Goal: Task Accomplishment & Management: Manage account settings

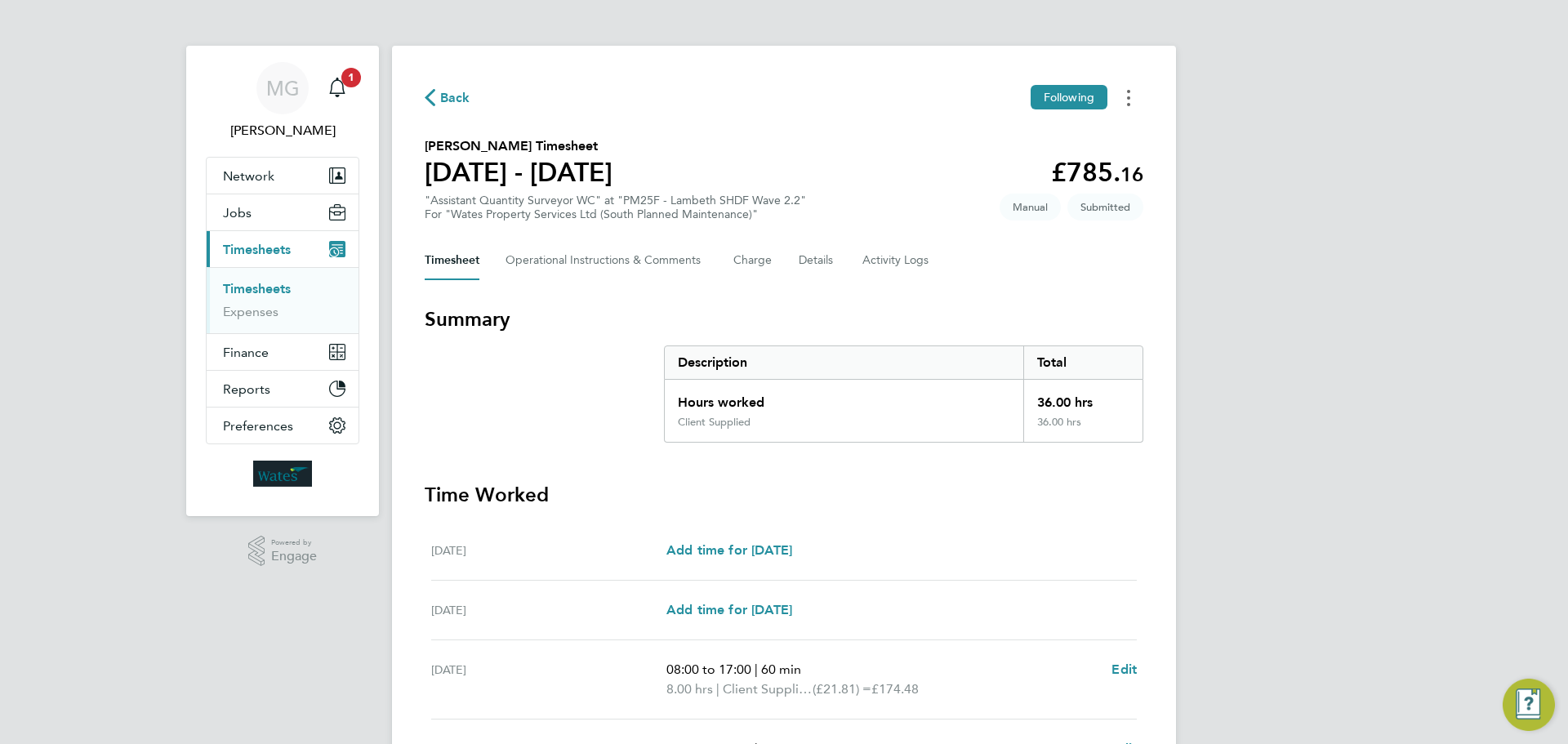
click at [1132, 98] on button "Timesheets Menu" at bounding box center [1129, 98] width 29 height 26
click at [1060, 162] on link "Download timesheet" at bounding box center [1045, 166] width 196 height 33
click at [979, 352] on div "Description" at bounding box center [844, 362] width 359 height 33
click at [344, 90] on icon "Main navigation" at bounding box center [337, 87] width 20 height 20
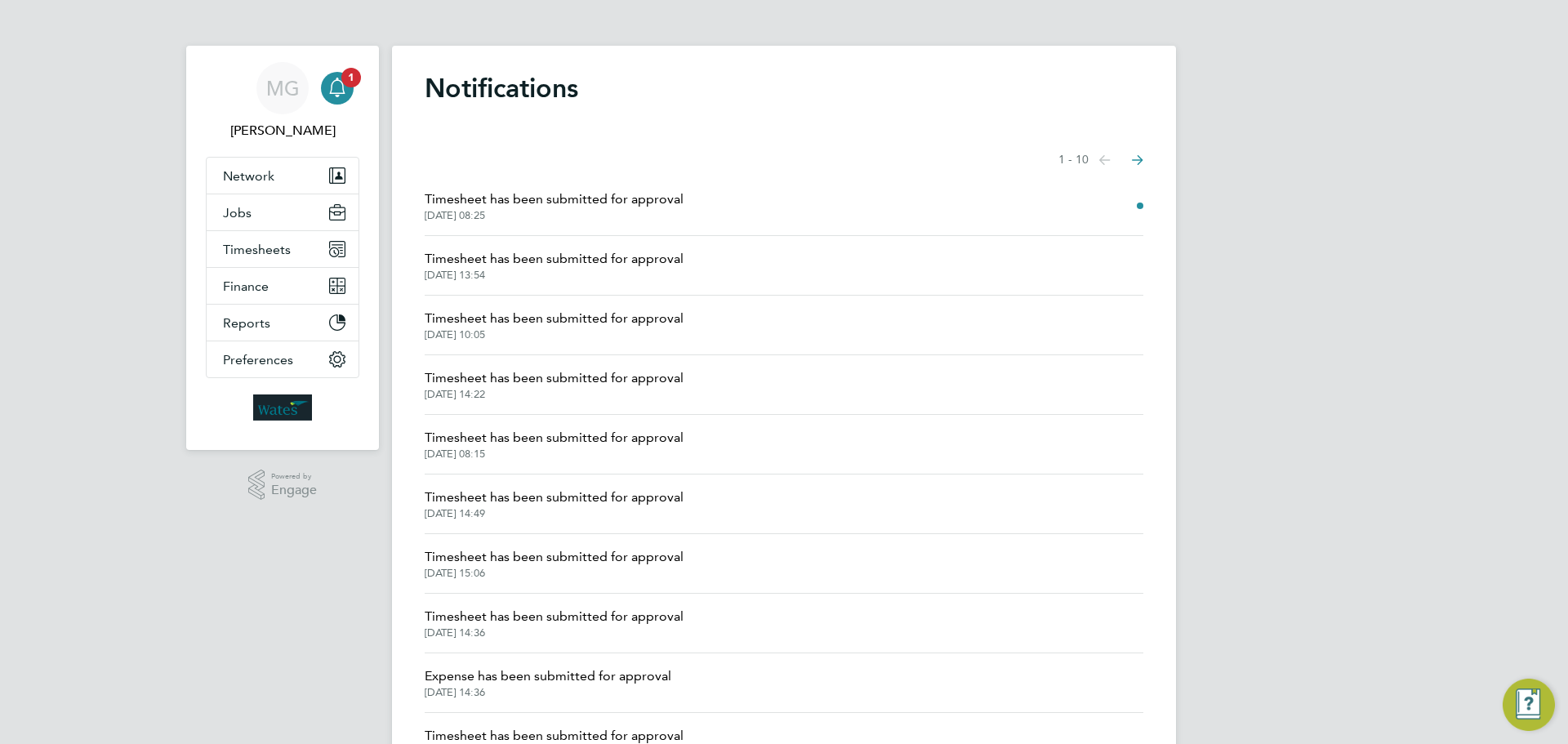
click at [1022, 211] on li "Timesheet has been submitted for approval [DATE] 08:25" at bounding box center [784, 206] width 718 height 60
click at [879, 211] on li "Timesheet has been submitted for approval [DATE] 08:25" at bounding box center [784, 206] width 718 height 60
click at [623, 203] on span "Timesheet has been submitted for approval" at bounding box center [554, 199] width 259 height 20
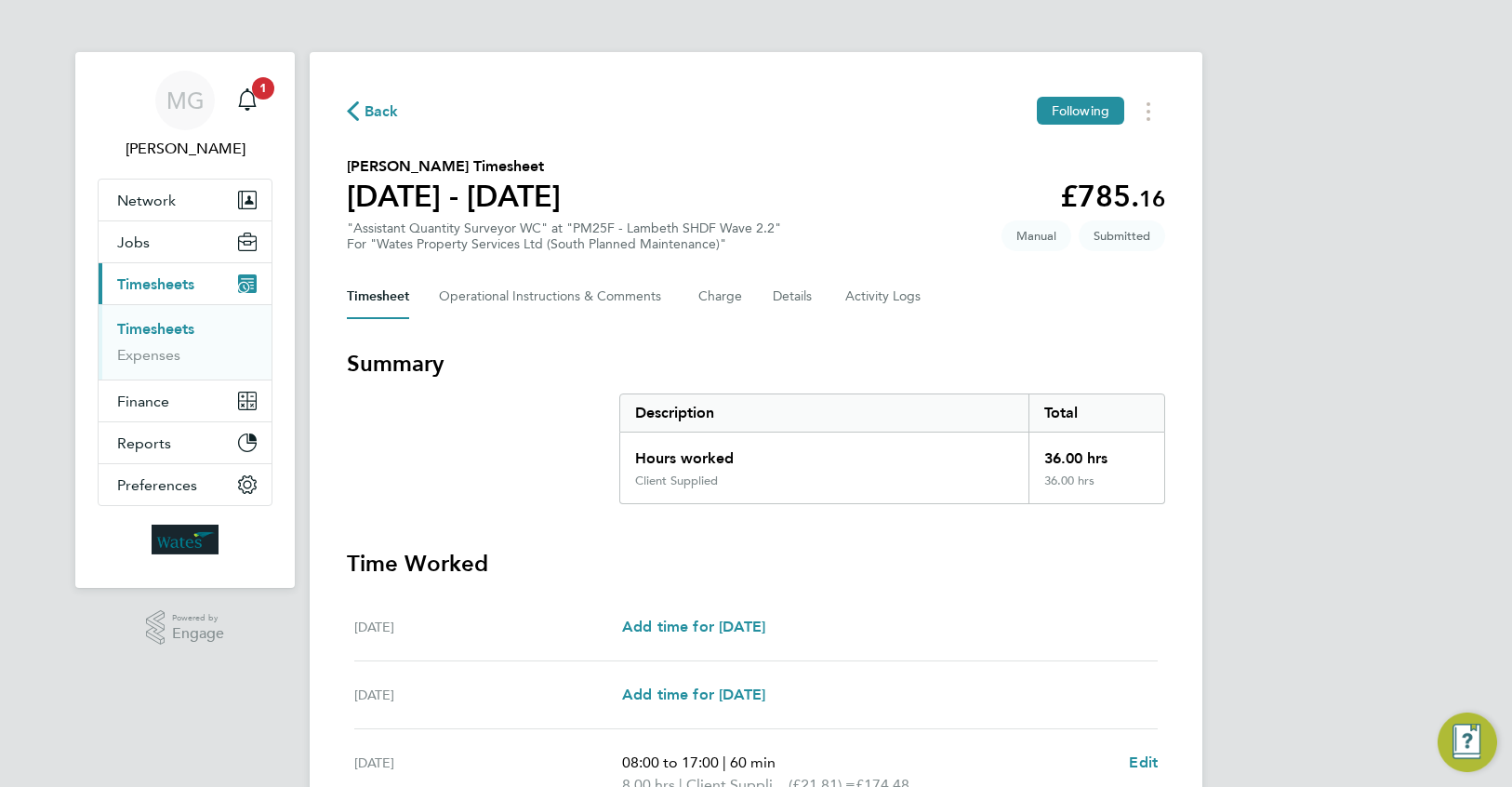
drag, startPoint x: 1486, startPoint y: 86, endPoint x: 1355, endPoint y: 338, distance: 284.0
click at [1426, 310] on div "MG [PERSON_NAME] Notifications 1 Applications: Network Sites Workers Jobs Posit…" at bounding box center [756, 672] width 1512 height 1344
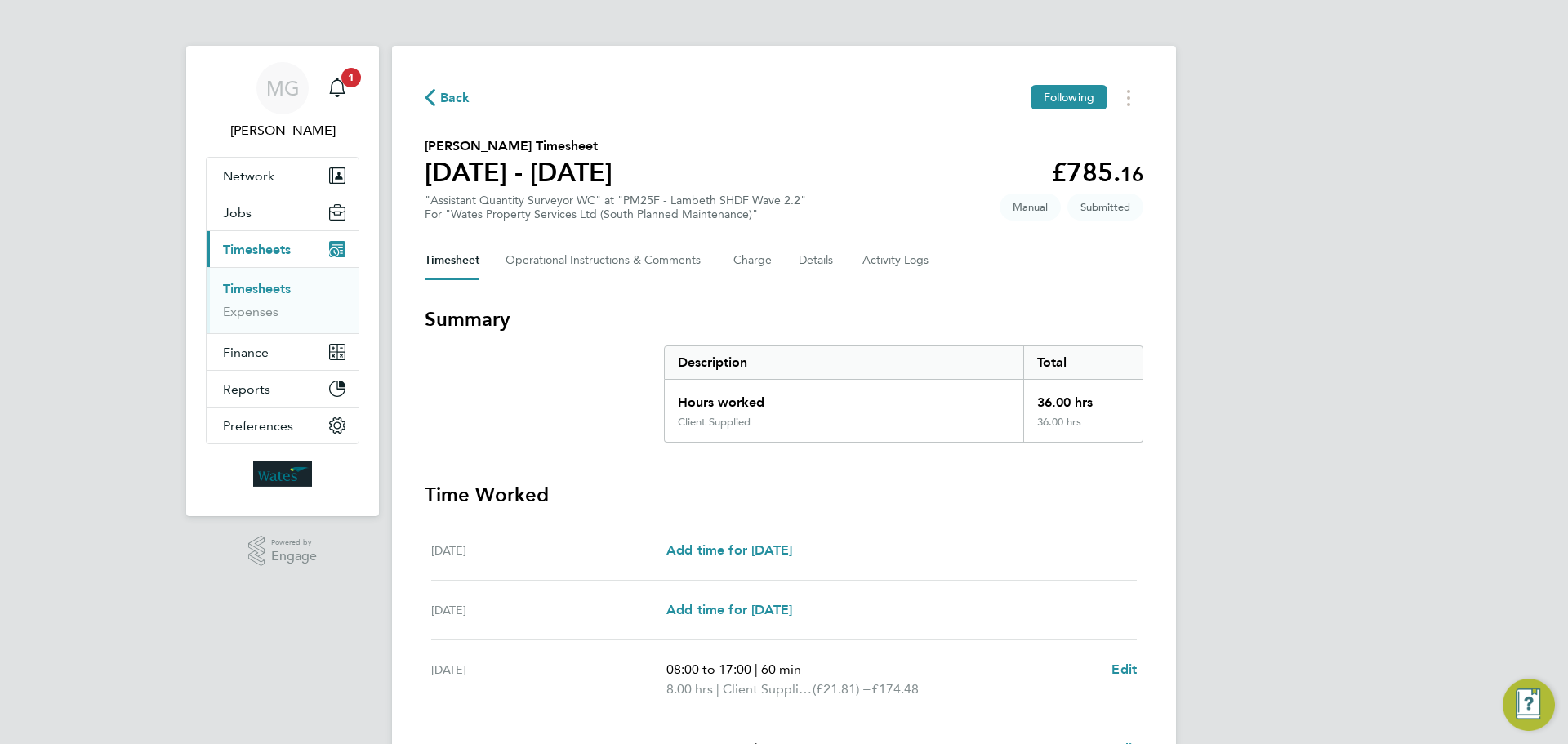
drag, startPoint x: 1564, startPoint y: 41, endPoint x: 1567, endPoint y: 64, distance: 23.2
click at [1567, 51] on div "MG [PERSON_NAME] Notifications 1 Applications: Network Sites Workers Jobs Posit…" at bounding box center [784, 590] width 1568 height 1180
drag, startPoint x: 1567, startPoint y: 189, endPoint x: 1491, endPoint y: 727, distance: 543.3
click at [1513, 711] on body "MG [PERSON_NAME] Notifications 1 Applications: Network Sites Workers Jobs Posit…" at bounding box center [784, 590] width 1568 height 1180
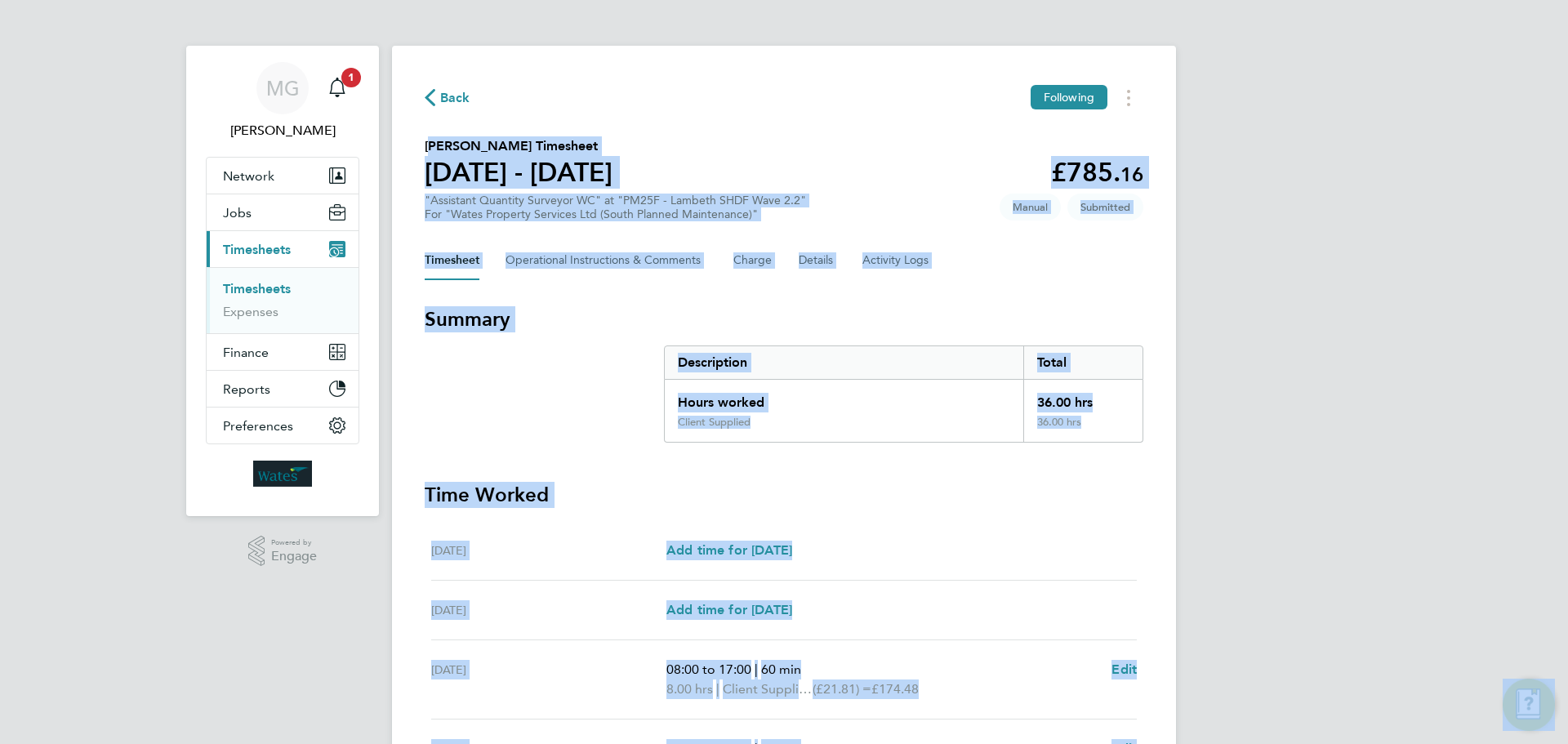
click at [868, 459] on section "Summary Description Total Hours worked 36.00 hrs Client Supplied 36.00 hrs Time…" at bounding box center [784, 711] width 718 height 808
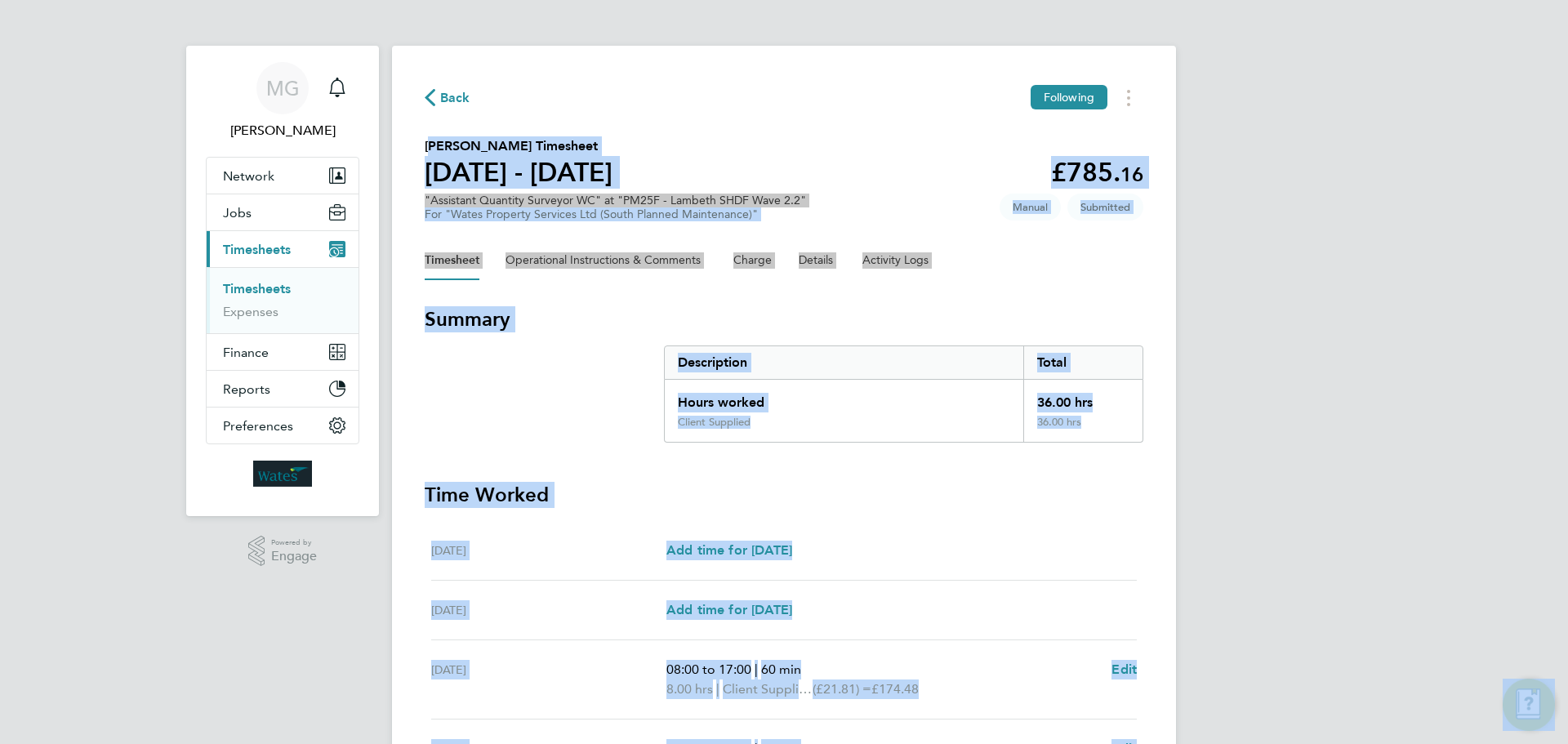
click at [935, 136] on section "[PERSON_NAME] Timesheet [DATE] - [DATE] £785. 16 "Assistant Quantity Surveyor W…" at bounding box center [784, 178] width 718 height 85
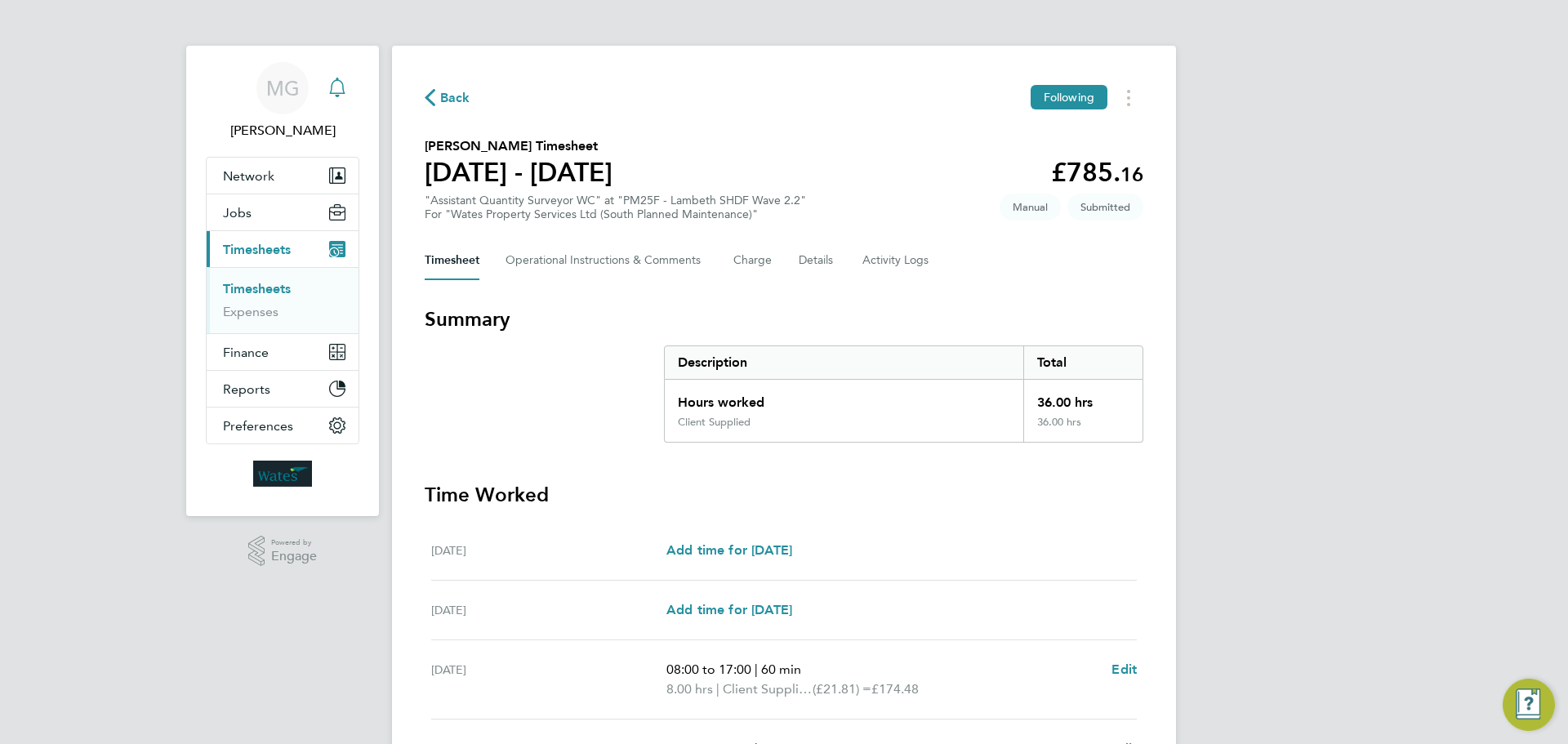
click at [338, 88] on icon "Main navigation" at bounding box center [337, 87] width 20 height 20
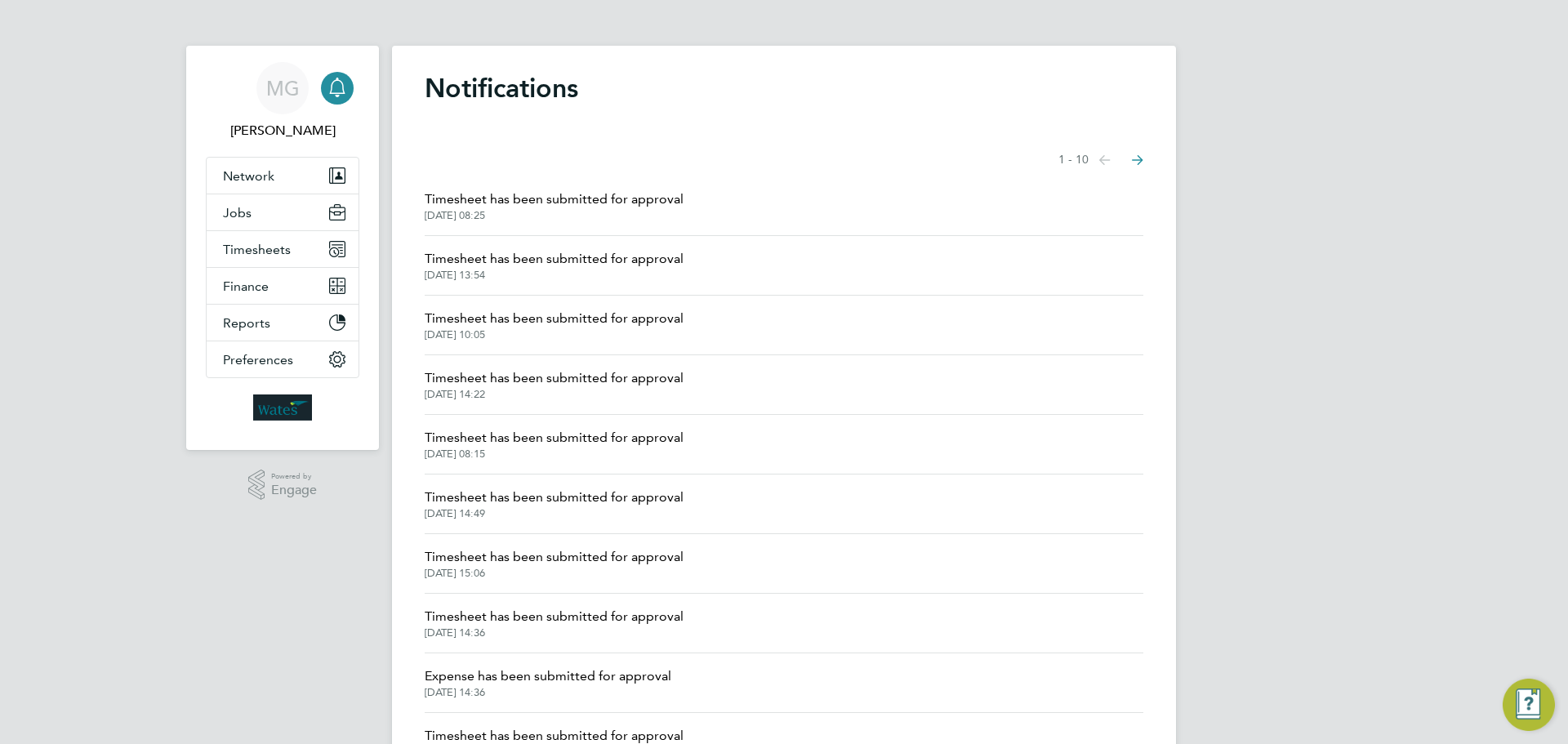
click at [436, 214] on span "[DATE] 08:25" at bounding box center [554, 215] width 259 height 13
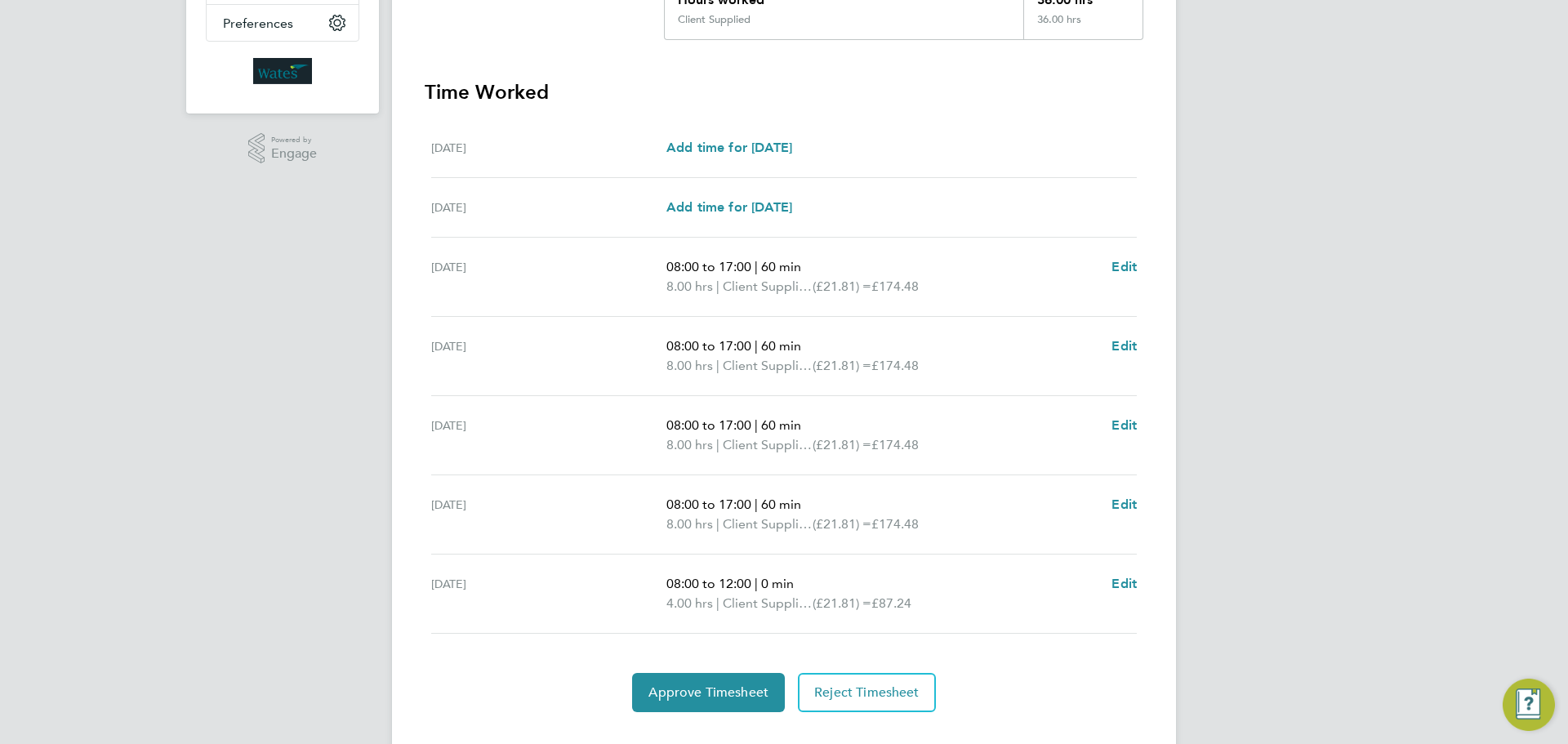
scroll to position [436, 0]
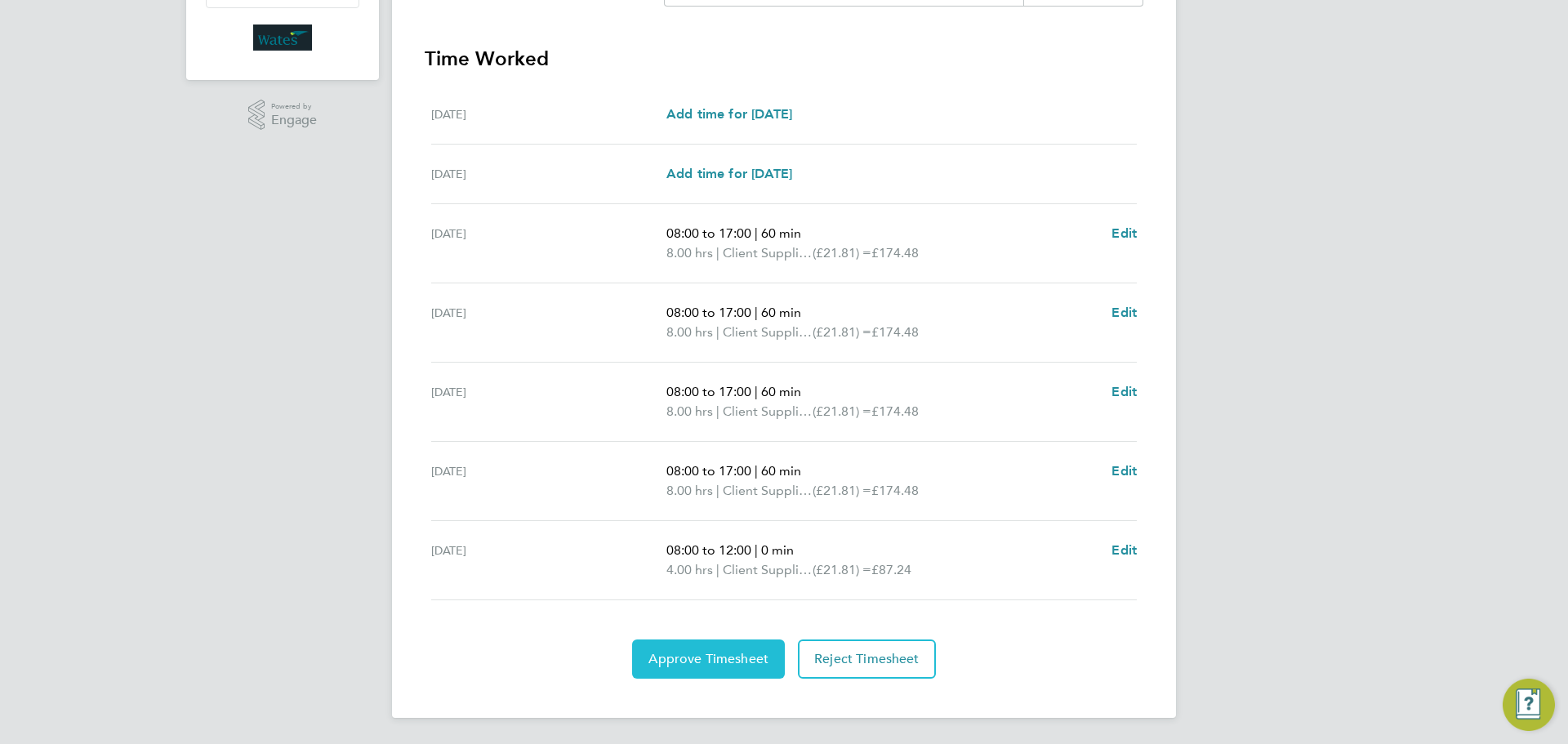
click at [696, 660] on span "Approve Timesheet" at bounding box center [708, 658] width 120 height 16
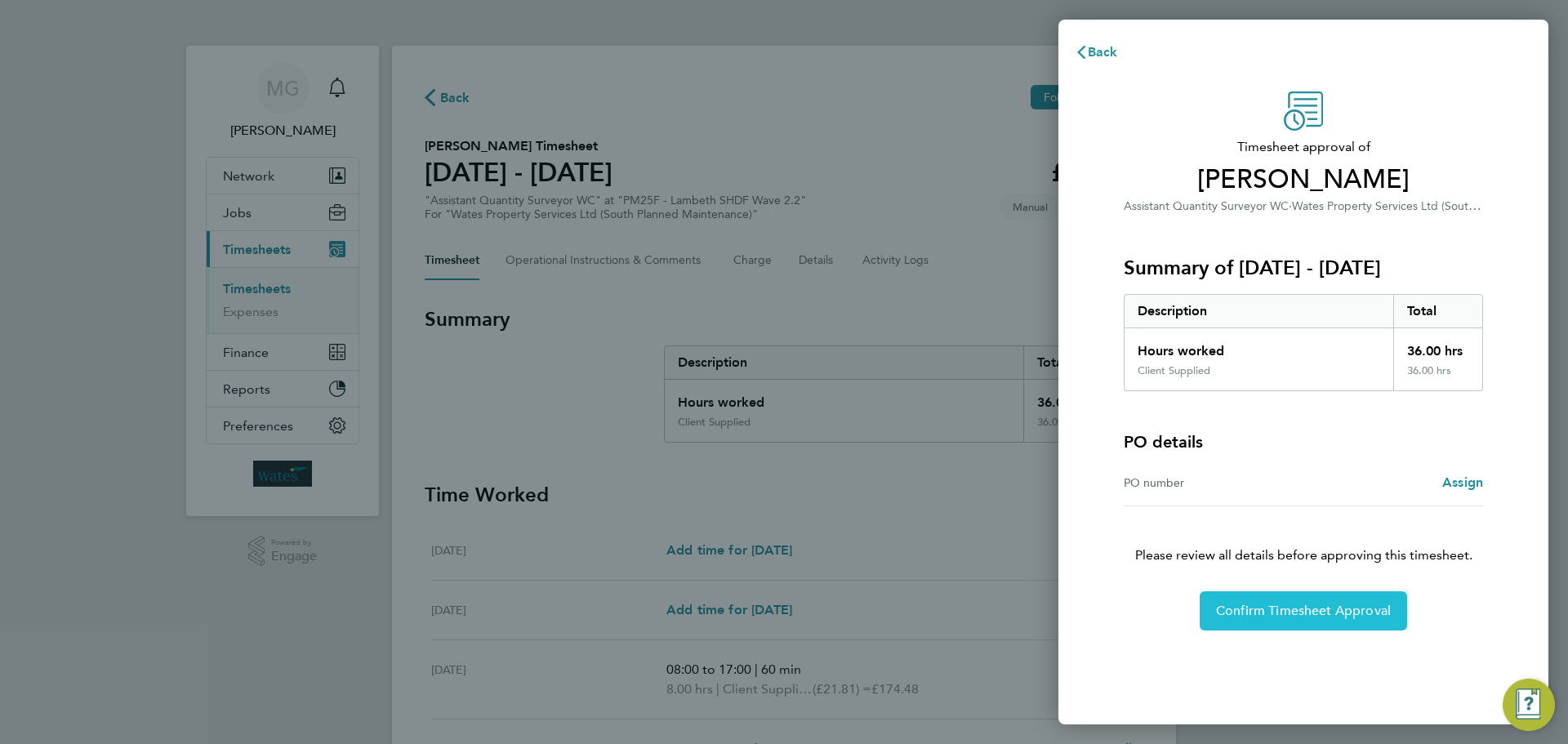
click at [1284, 606] on span "Confirm Timesheet Approval" at bounding box center [1303, 610] width 175 height 16
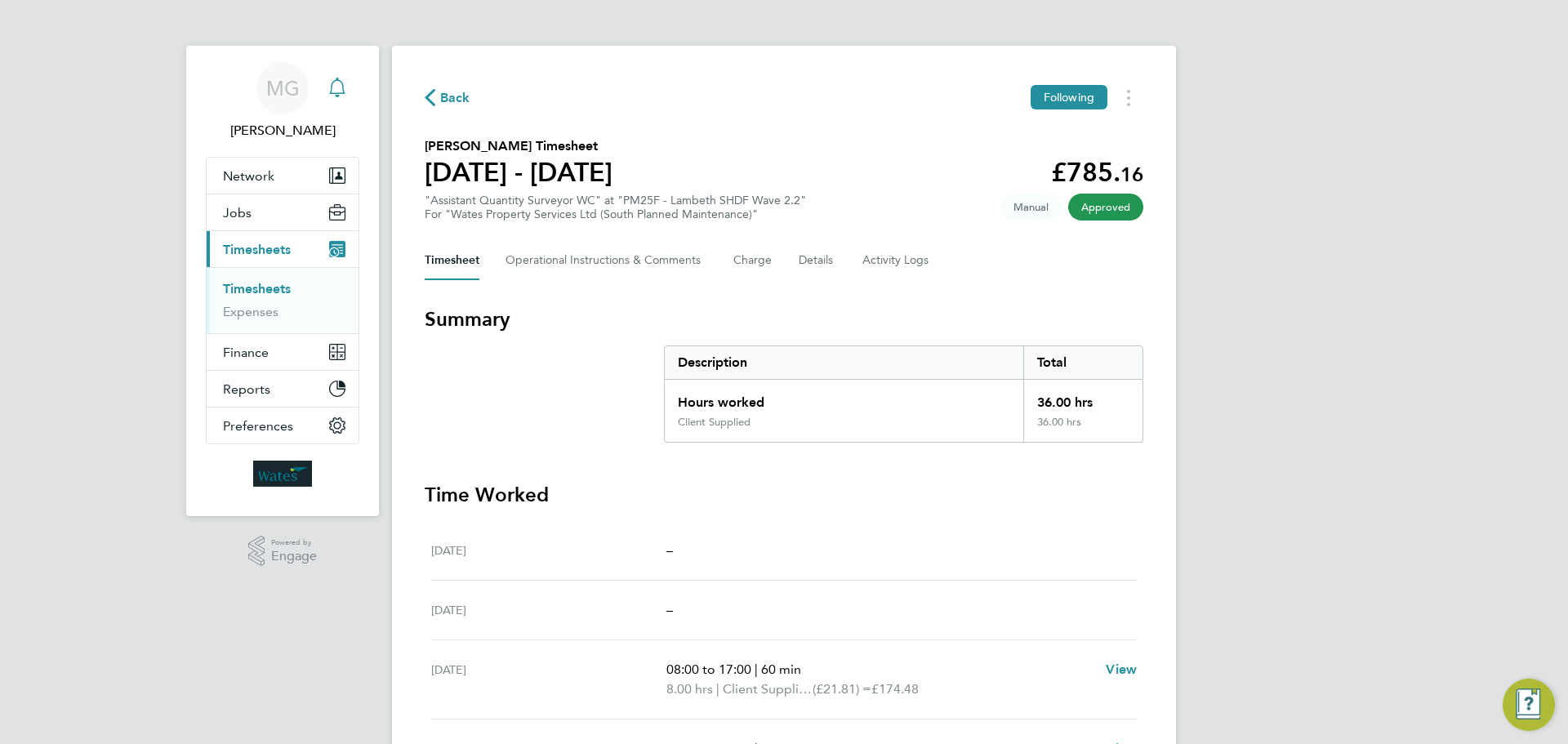
click at [329, 93] on icon "Main navigation" at bounding box center [337, 87] width 20 height 20
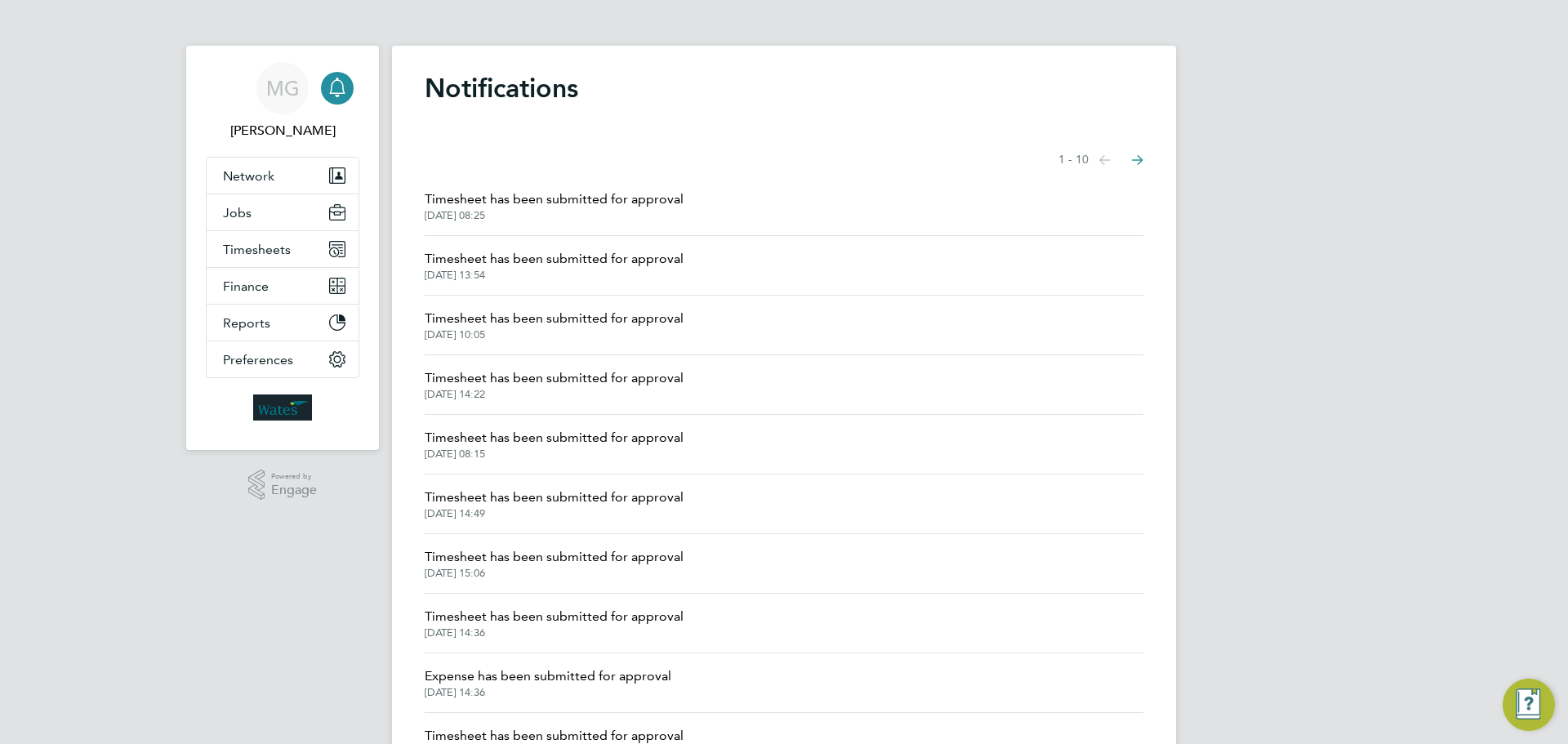
click at [502, 263] on span "Timesheet has been submitted for approval" at bounding box center [554, 259] width 259 height 20
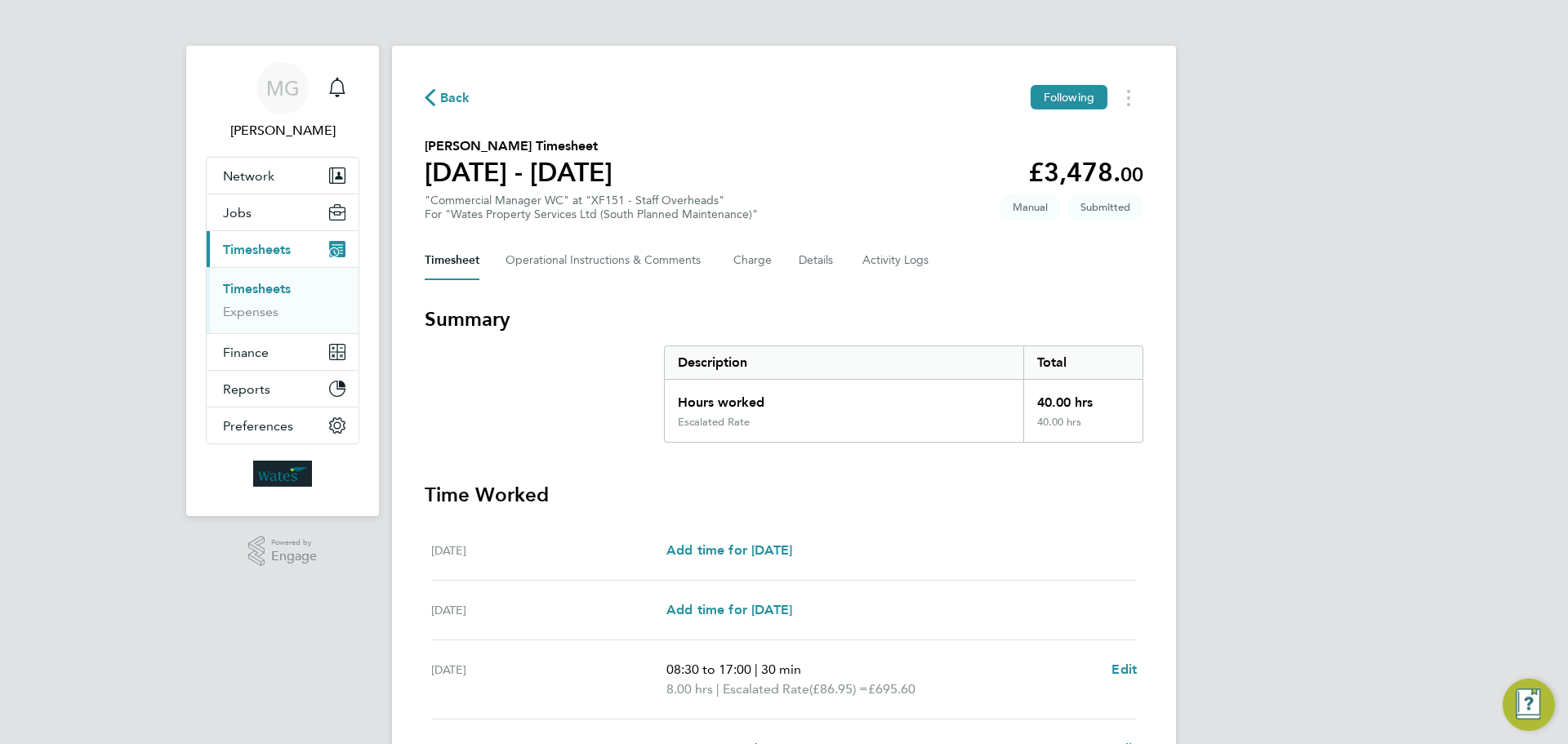
click at [737, 408] on div "Hours worked" at bounding box center [844, 397] width 359 height 36
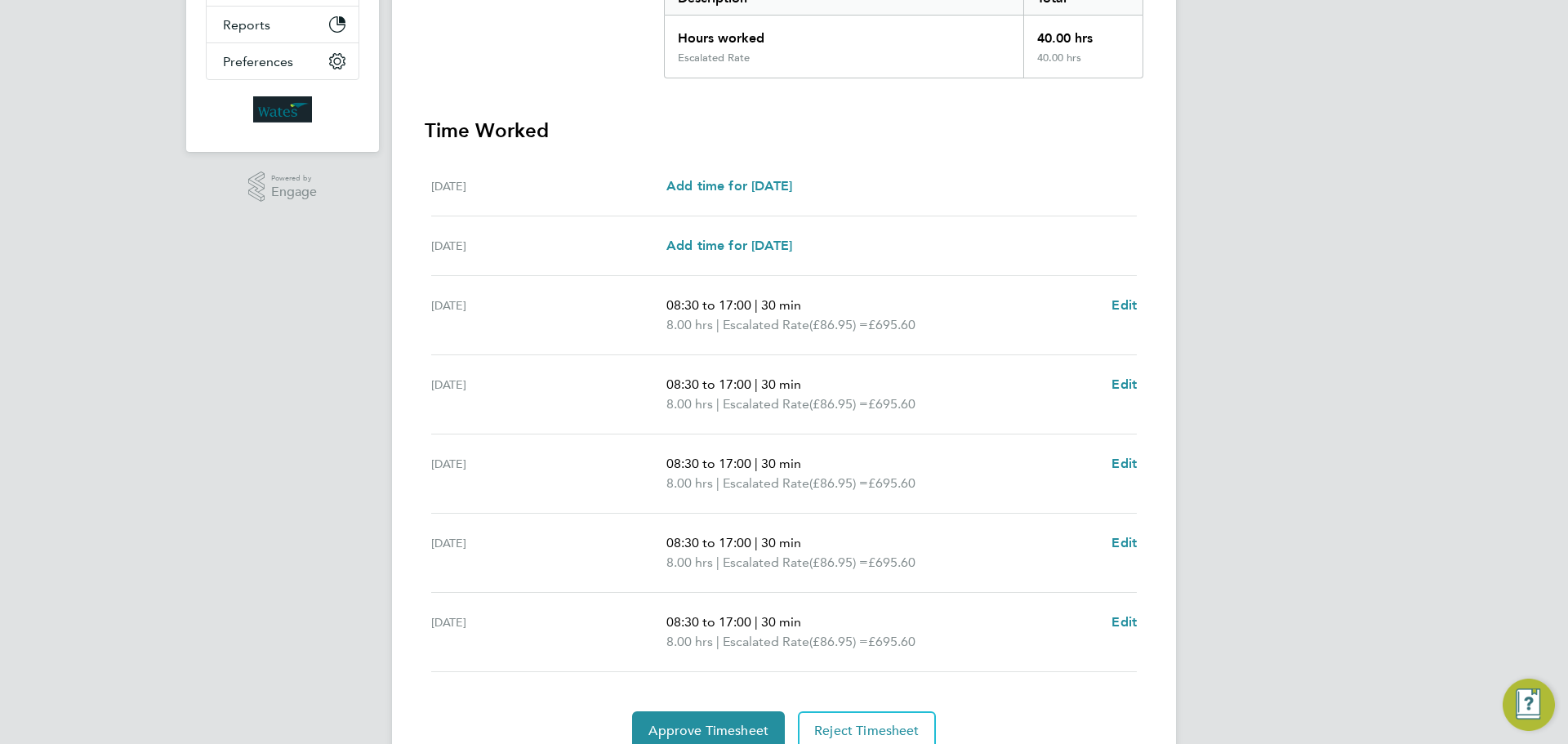
scroll to position [436, 0]
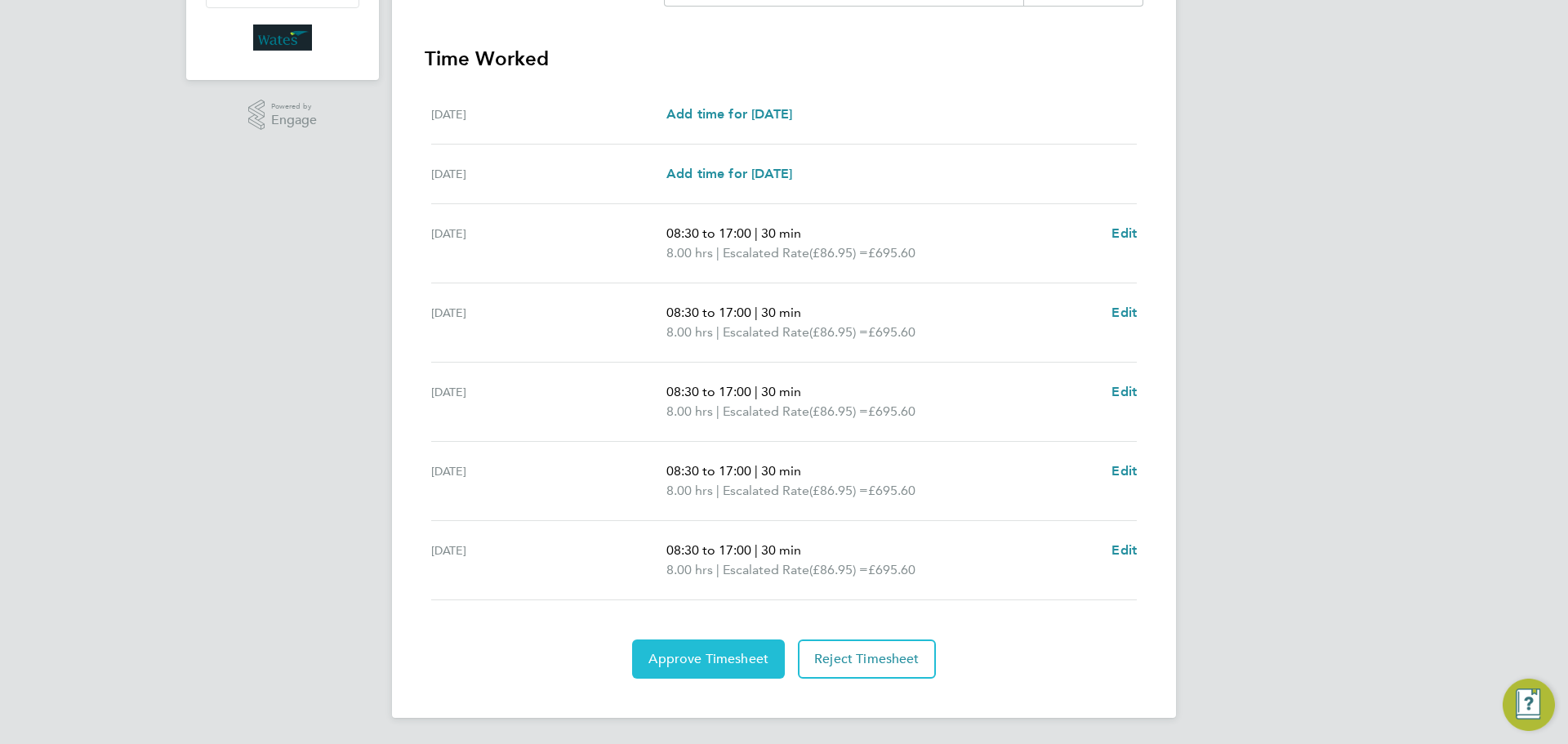
click at [696, 656] on span "Approve Timesheet" at bounding box center [708, 658] width 120 height 16
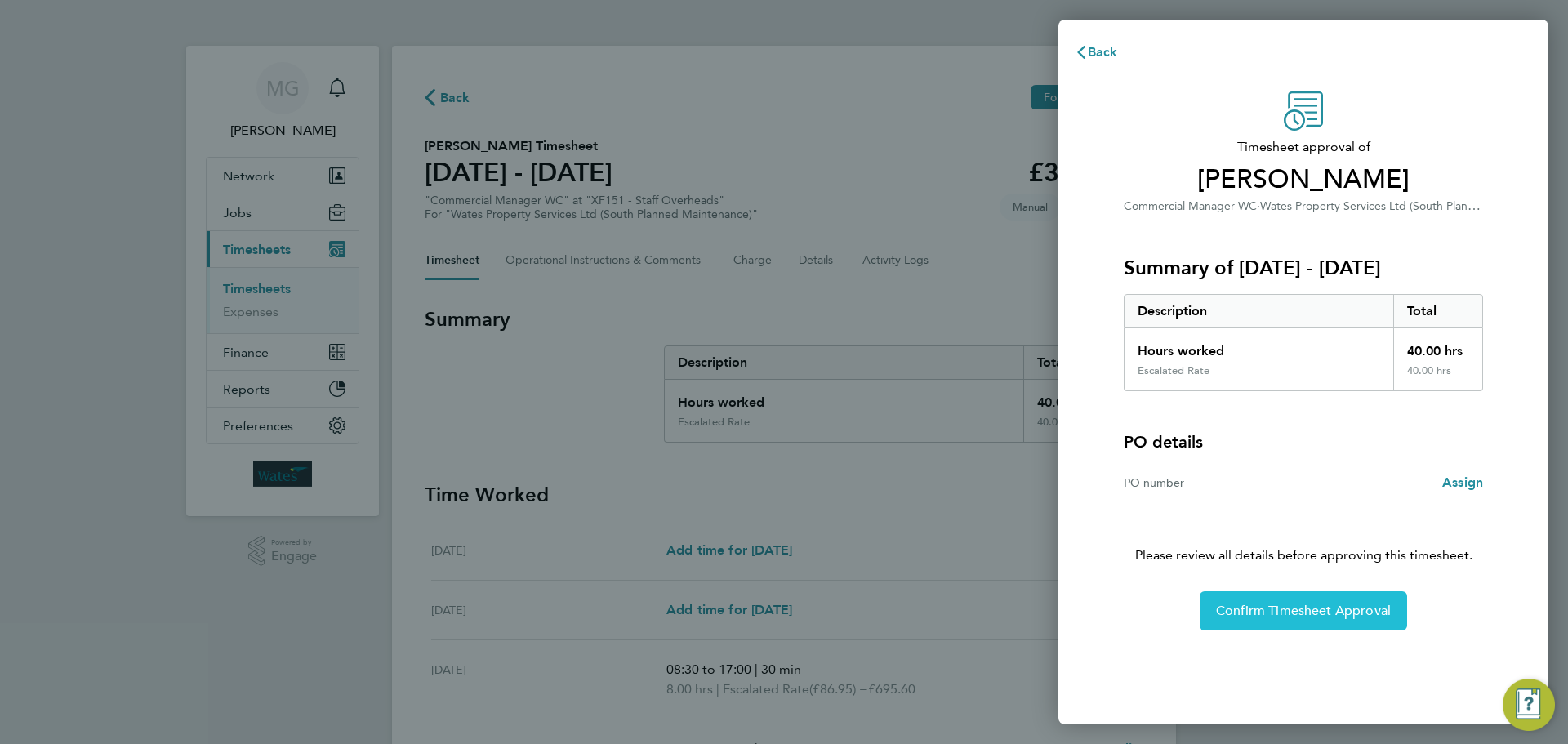
click at [1351, 607] on span "Confirm Timesheet Approval" at bounding box center [1303, 610] width 175 height 16
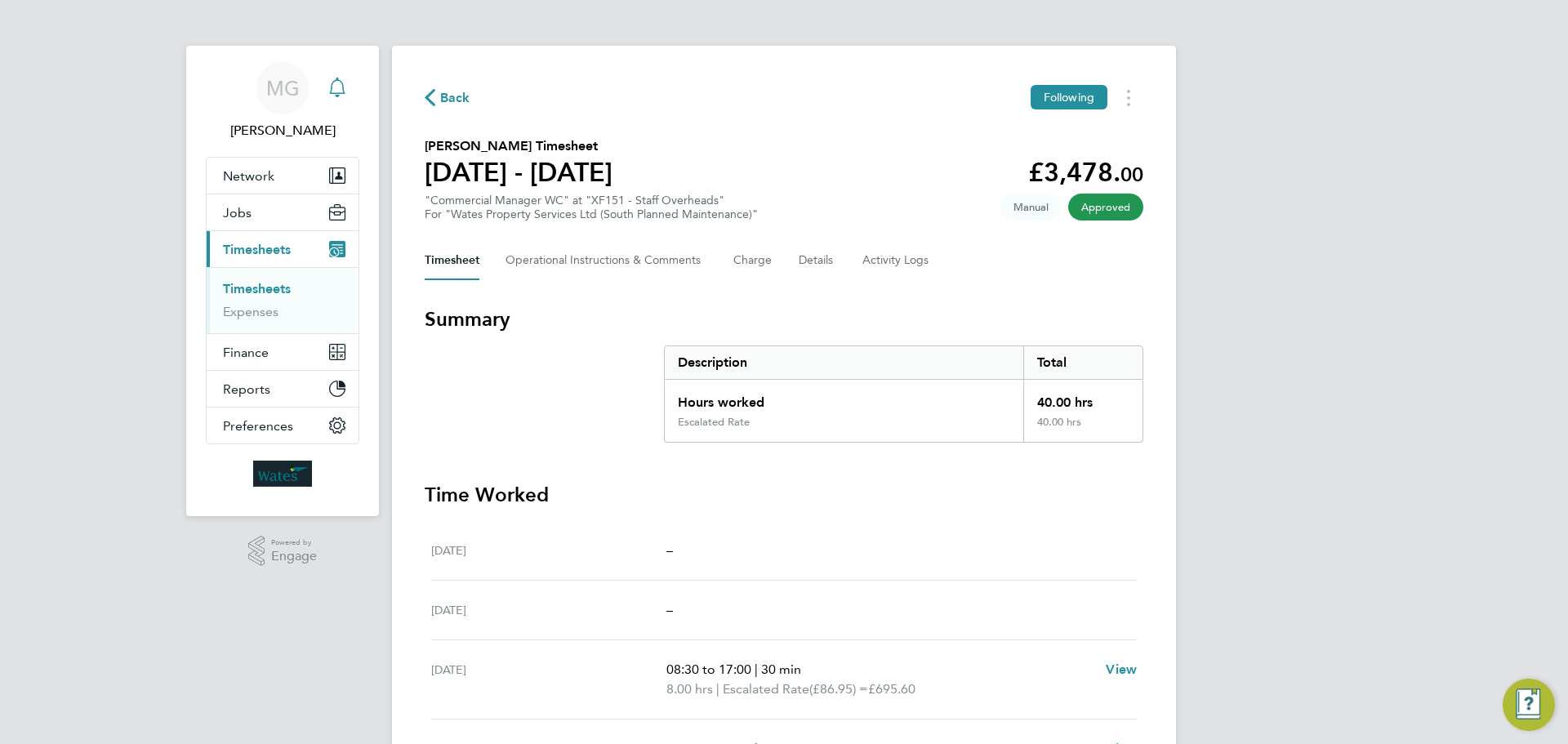
click at [343, 89] on icon "Main navigation" at bounding box center [337, 87] width 20 height 20
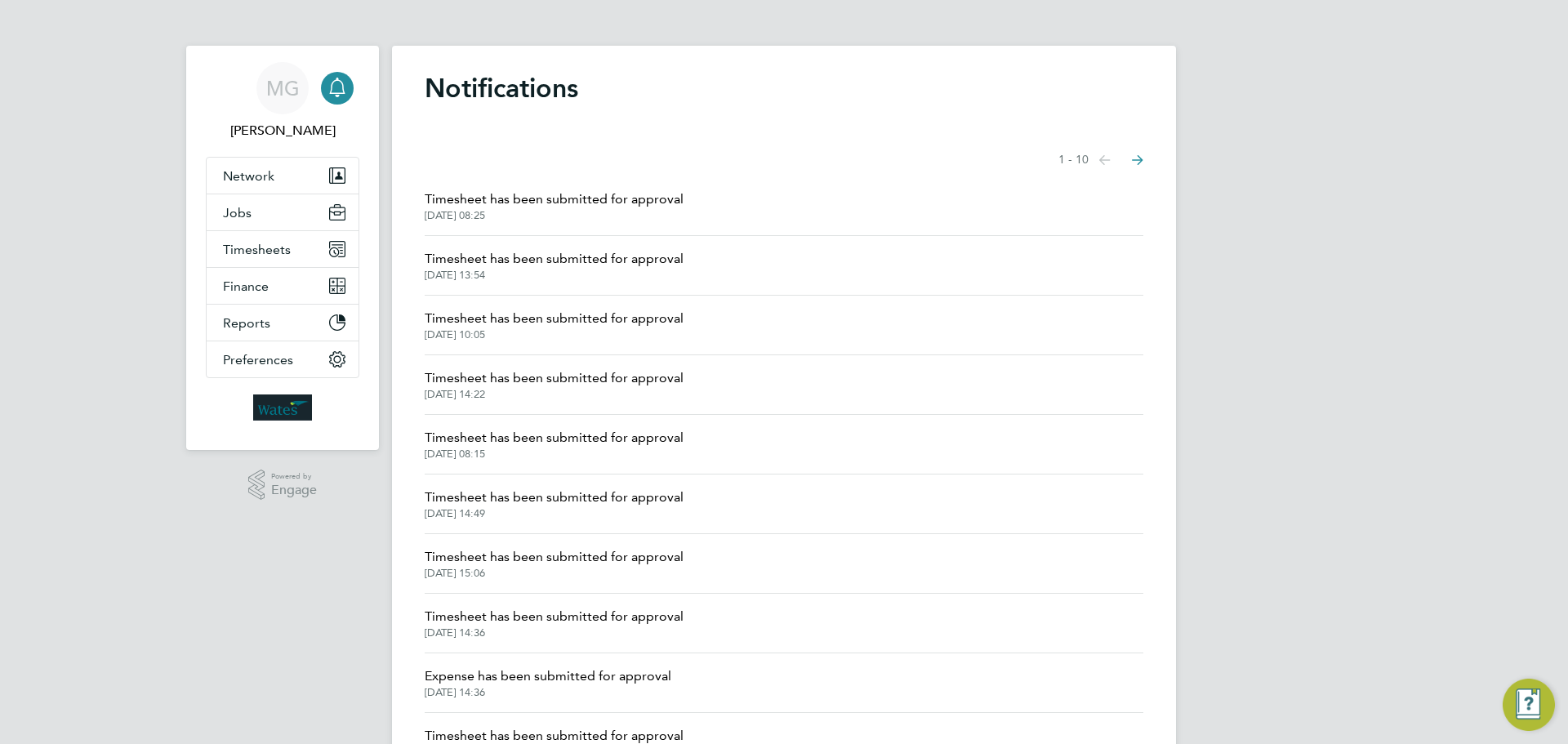
click at [414, 320] on div "Notifications Showing items 1 - 10 items Previous page Next page Timesheet has …" at bounding box center [784, 425] width 784 height 759
click at [456, 325] on span "Timesheet has been submitted for approval" at bounding box center [554, 318] width 259 height 20
